Goal: Find specific page/section: Find specific page/section

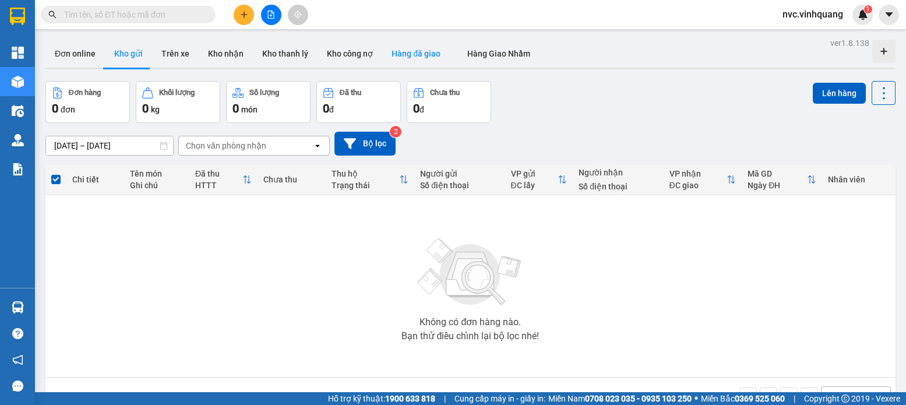
click at [429, 62] on button "Hàng đã giao" at bounding box center [416, 54] width 68 height 28
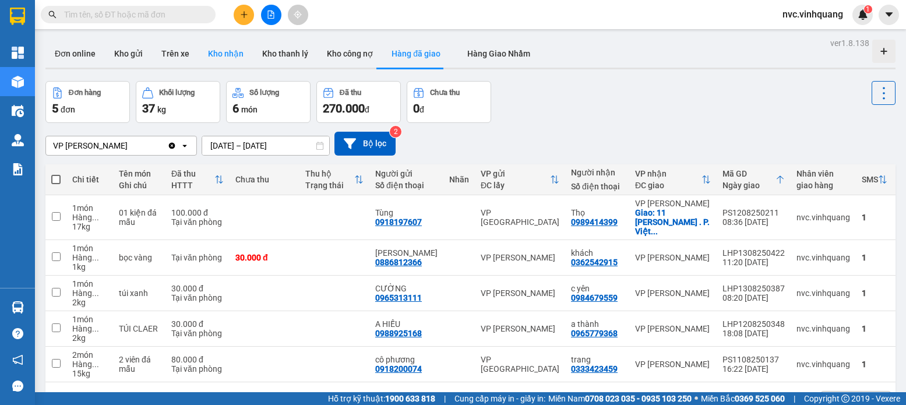
click at [240, 55] on button "Kho nhận" at bounding box center [226, 54] width 54 height 28
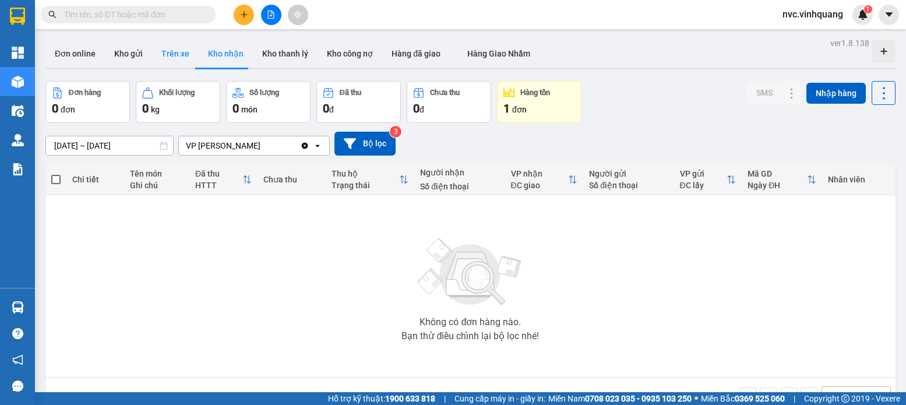
click at [153, 55] on button "Trên xe" at bounding box center [175, 54] width 47 height 28
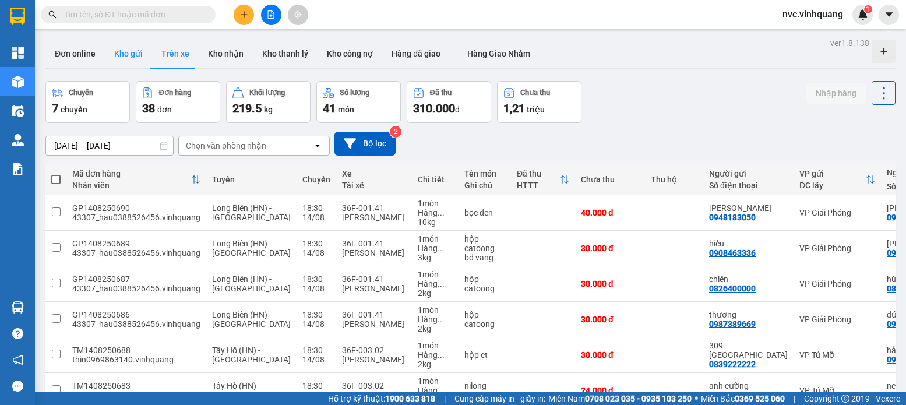
click at [138, 56] on button "Kho gửi" at bounding box center [128, 54] width 47 height 28
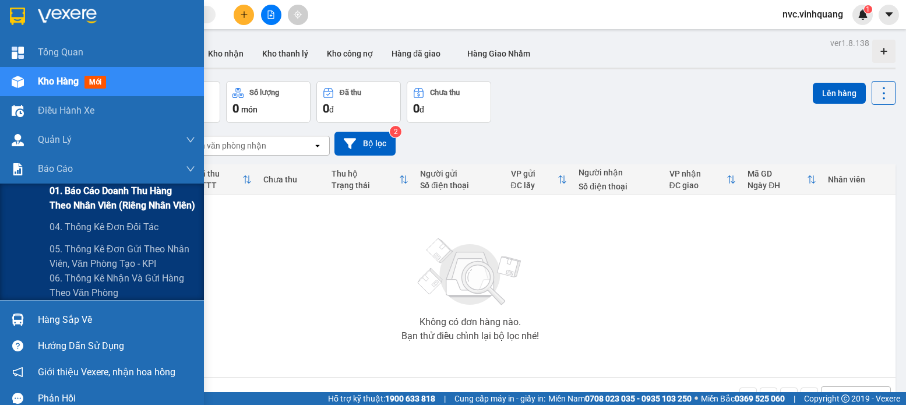
click at [78, 206] on span "01. Báo cáo doanh thu hàng theo nhân viên (riêng nhân viên)" at bounding box center [123, 198] width 146 height 29
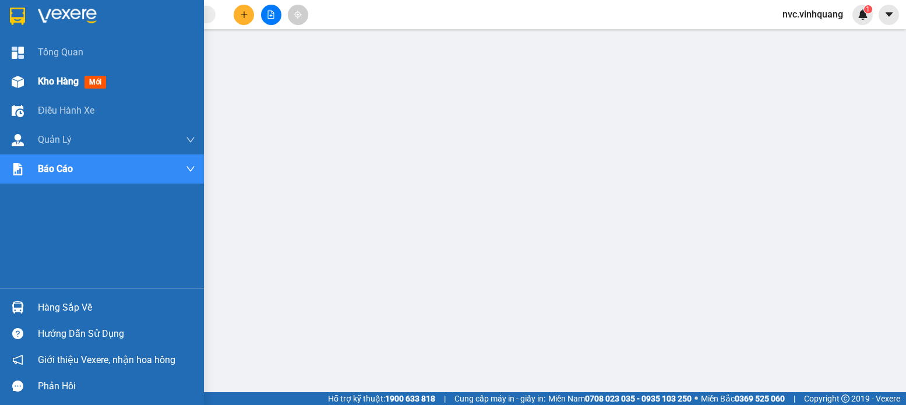
click at [24, 76] on div at bounding box center [18, 82] width 20 height 20
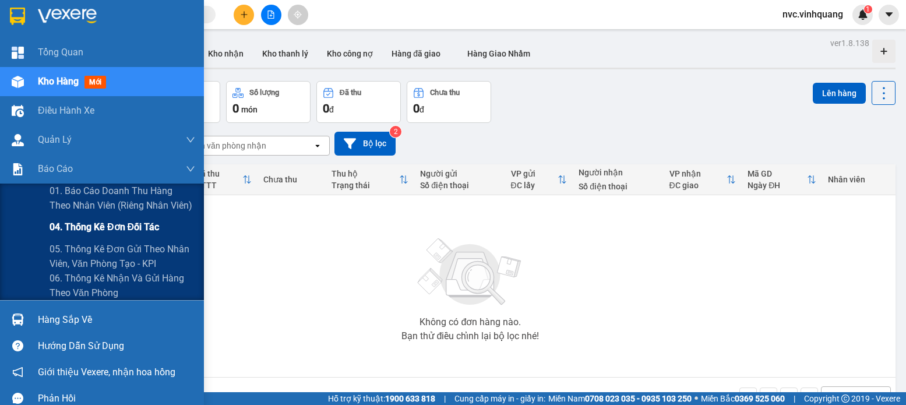
click at [97, 235] on div "04. Thống kê đơn đối tác" at bounding box center [123, 227] width 146 height 29
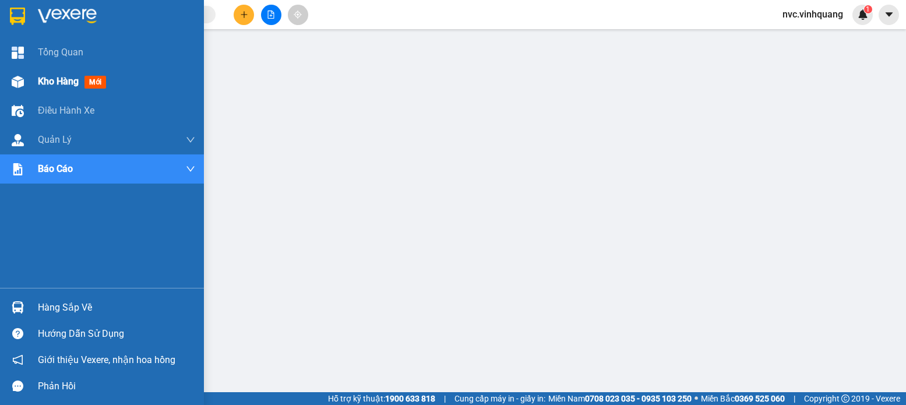
click at [54, 83] on span "Kho hàng" at bounding box center [58, 81] width 41 height 11
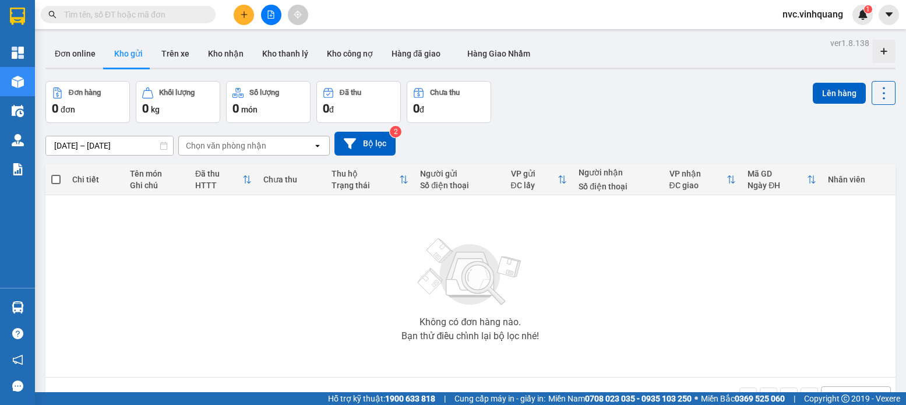
drag, startPoint x: 275, startPoint y: 297, endPoint x: 277, endPoint y: 279, distance: 18.2
click at [275, 297] on div "Không có đơn hàng nào. Bạn thử điều chỉnh lại bộ lọc nhé!" at bounding box center [470, 286] width 839 height 175
click at [188, 63] on button "Trên xe" at bounding box center [175, 54] width 47 height 28
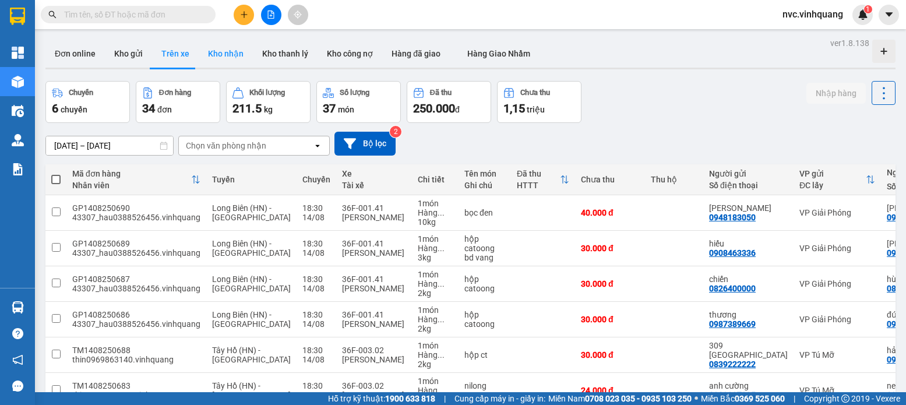
click at [246, 54] on button "Kho nhận" at bounding box center [226, 54] width 54 height 28
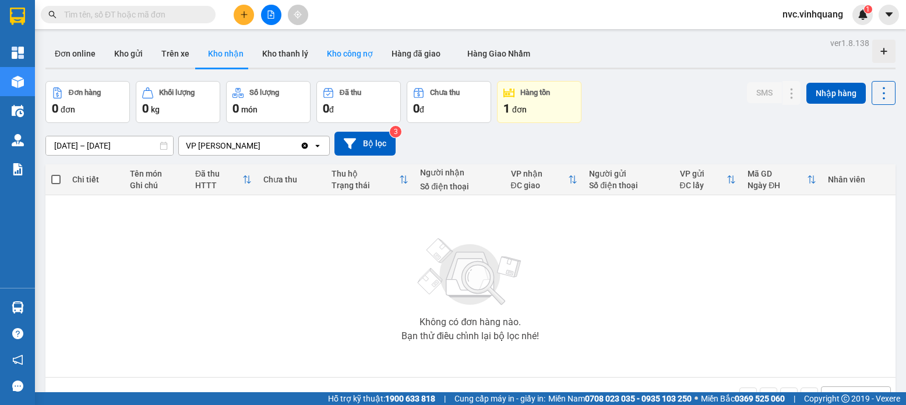
click at [337, 61] on button "Kho công nợ" at bounding box center [350, 54] width 65 height 28
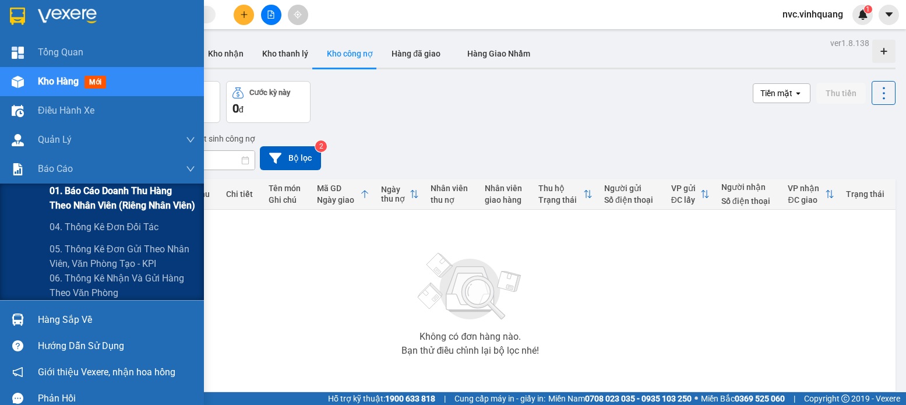
click at [111, 189] on span "01. Báo cáo doanh thu hàng theo nhân viên (riêng nhân viên)" at bounding box center [123, 198] width 146 height 29
